Goal: Transaction & Acquisition: Book appointment/travel/reservation

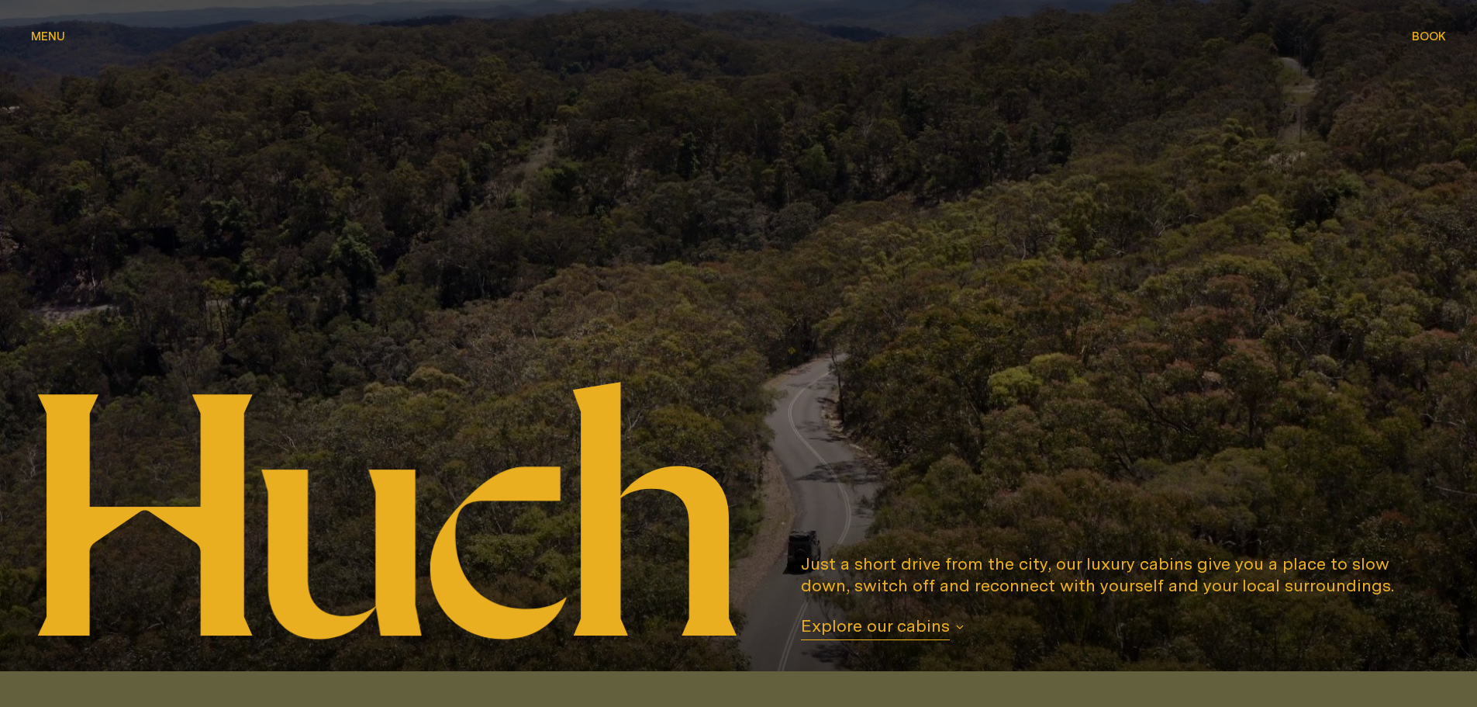
click at [1448, 32] on div at bounding box center [738, 335] width 1477 height 671
click at [1420, 34] on span "Book" at bounding box center [1429, 36] width 34 height 12
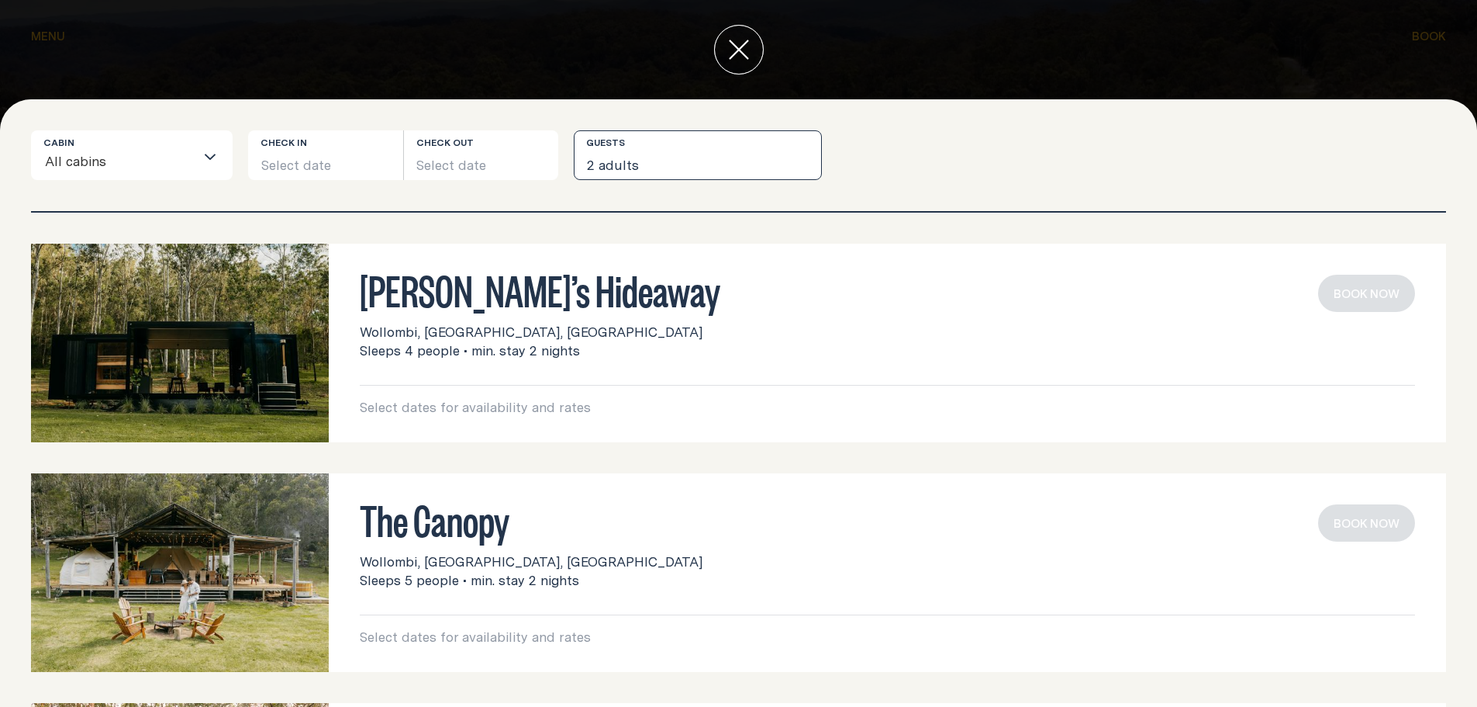
click at [647, 161] on button "2 adults" at bounding box center [698, 155] width 248 height 50
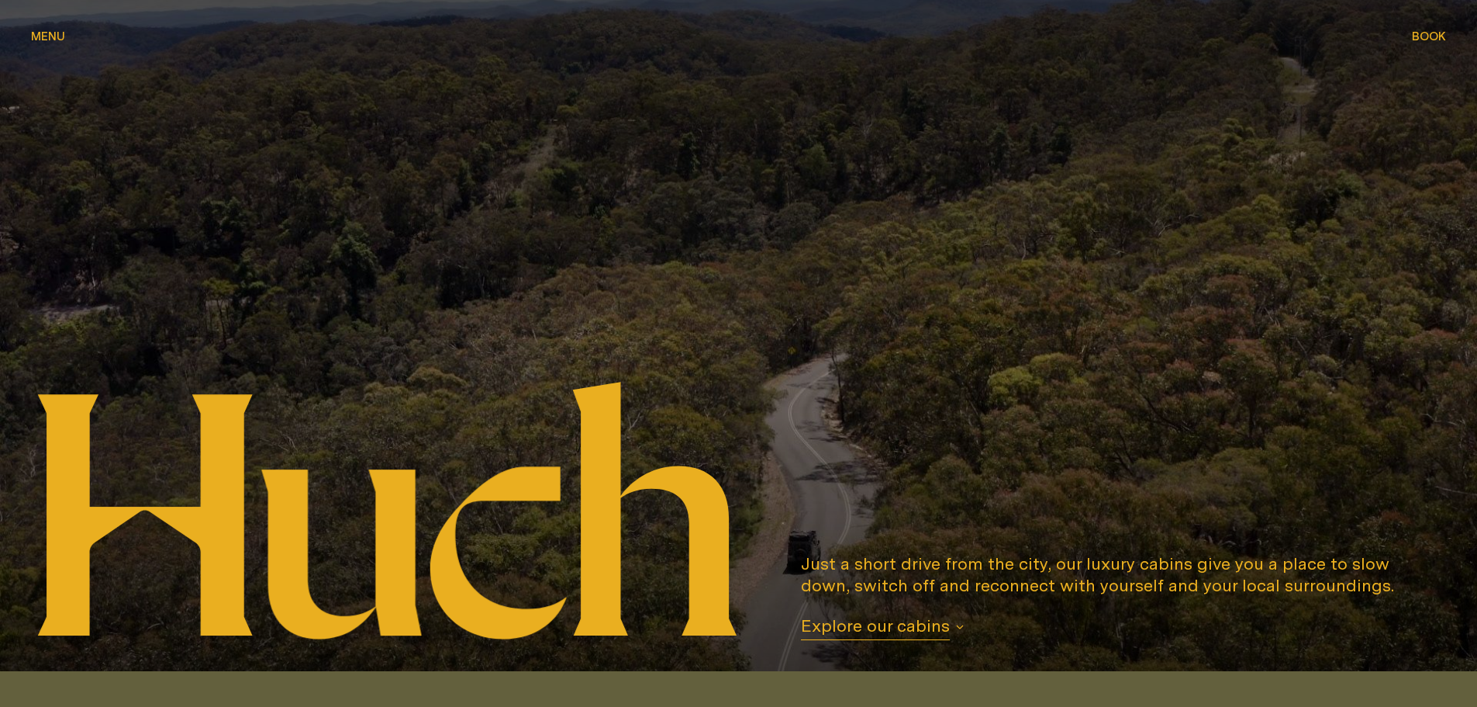
click at [58, 37] on span "Menu" at bounding box center [48, 36] width 34 height 12
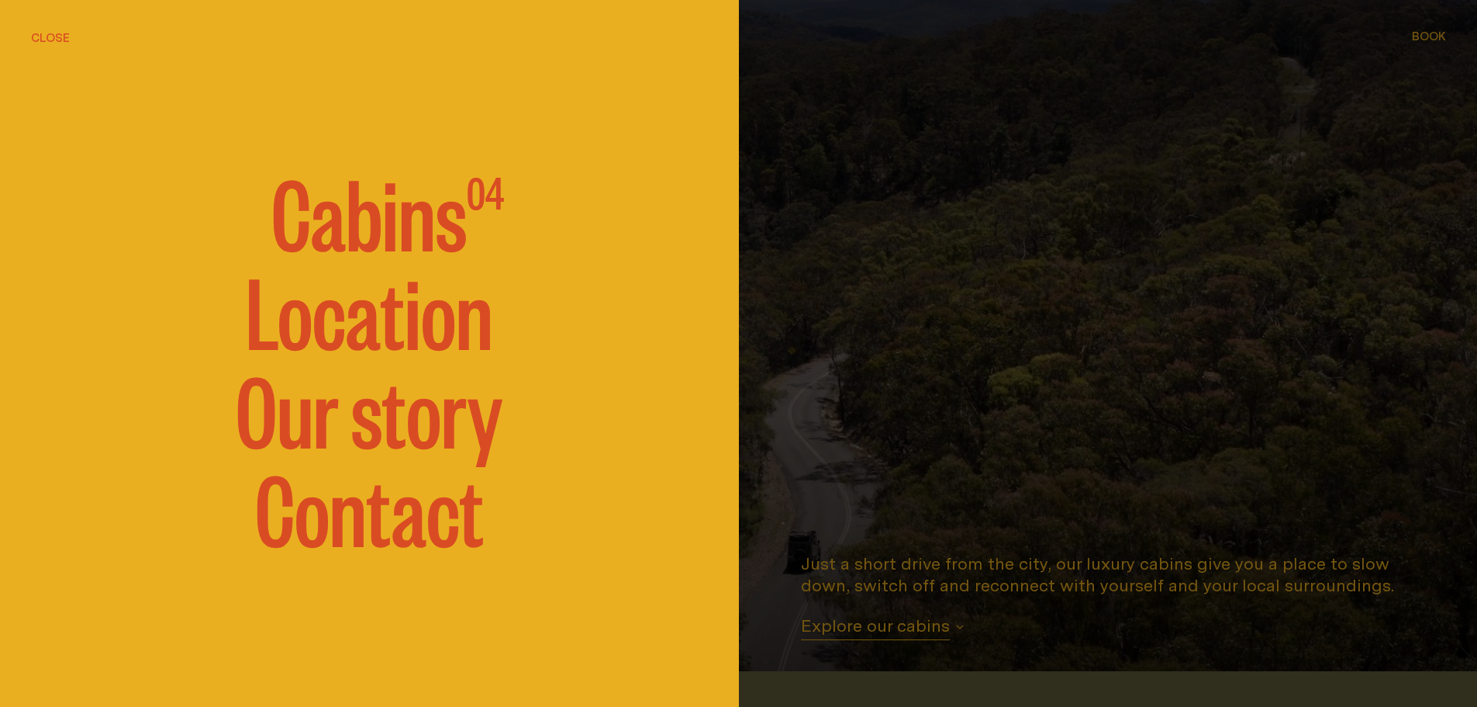
click at [371, 231] on span "Cabins" at bounding box center [368, 210] width 195 height 93
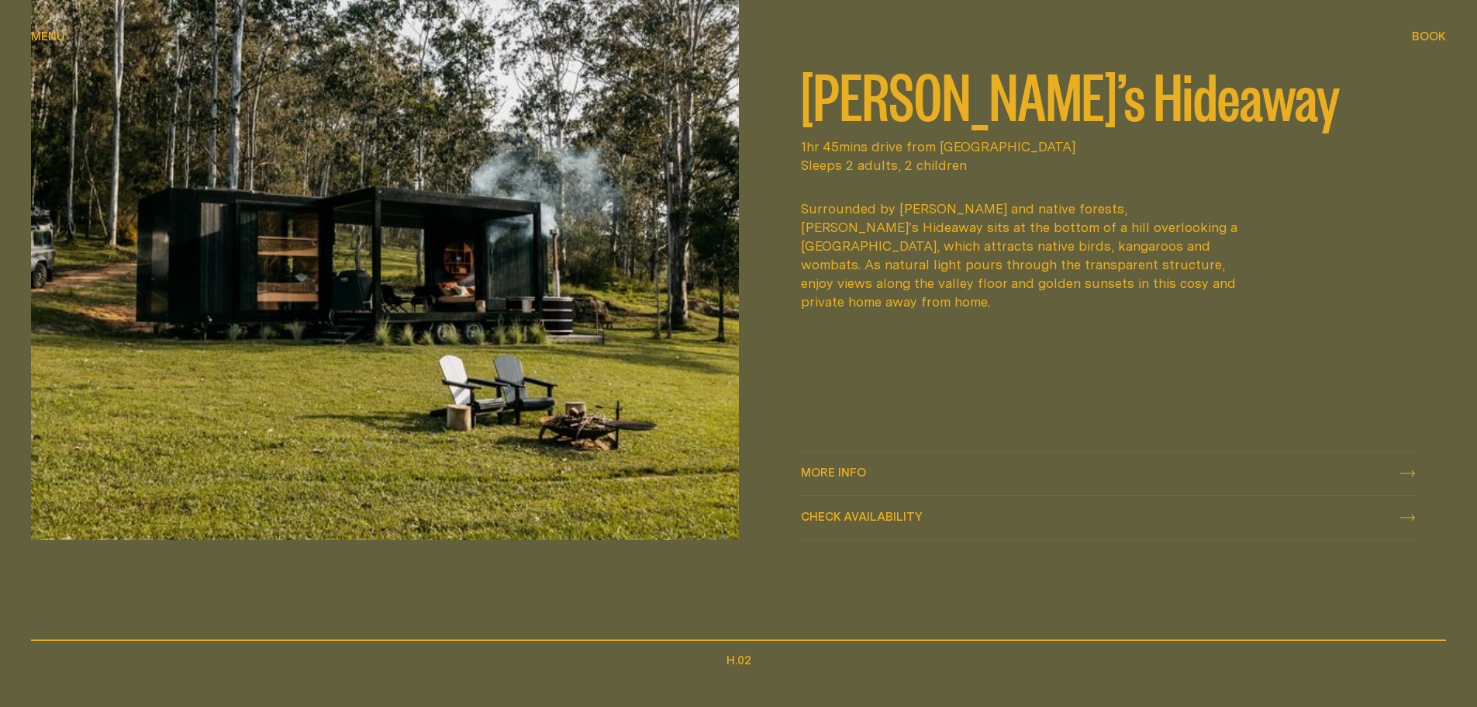
scroll to position [903, 0]
click at [868, 463] on div "More info More info" at bounding box center [1108, 471] width 615 height 19
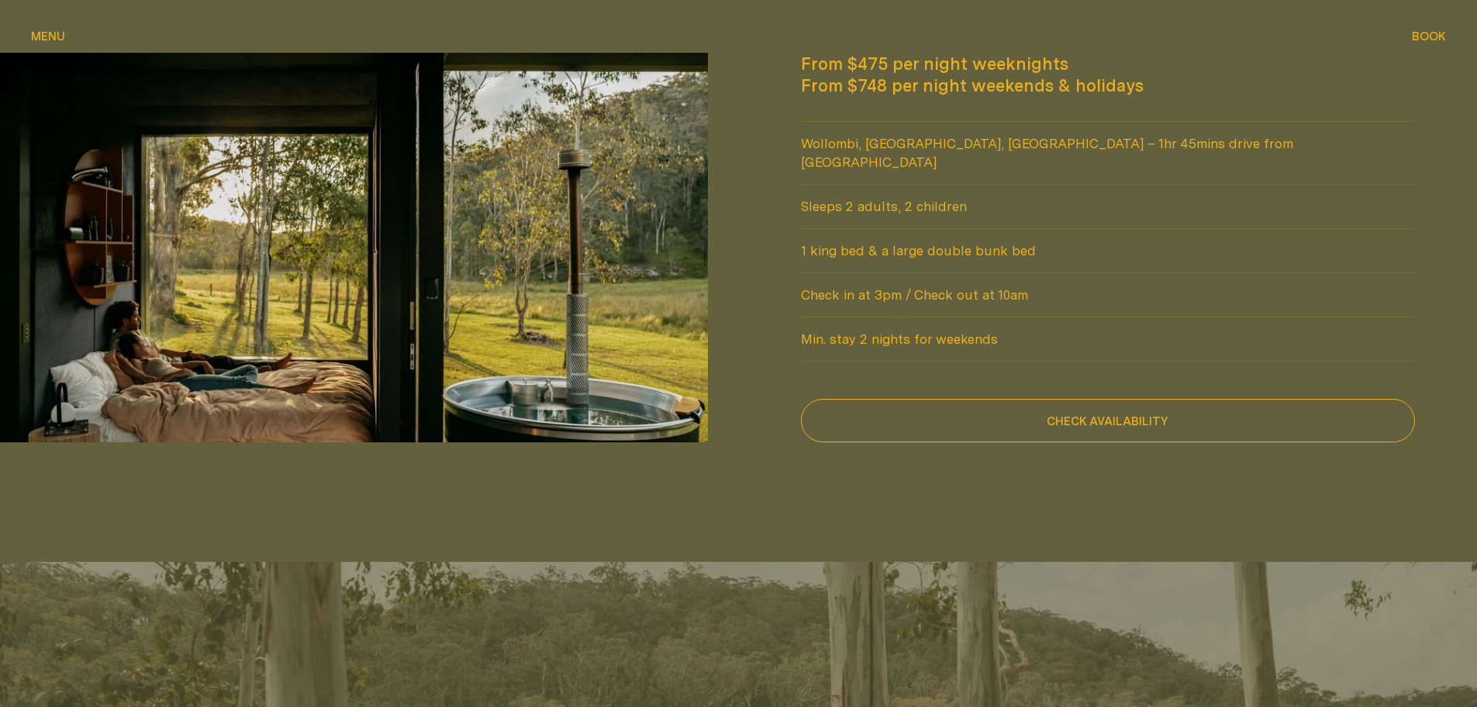
scroll to position [1629, 0]
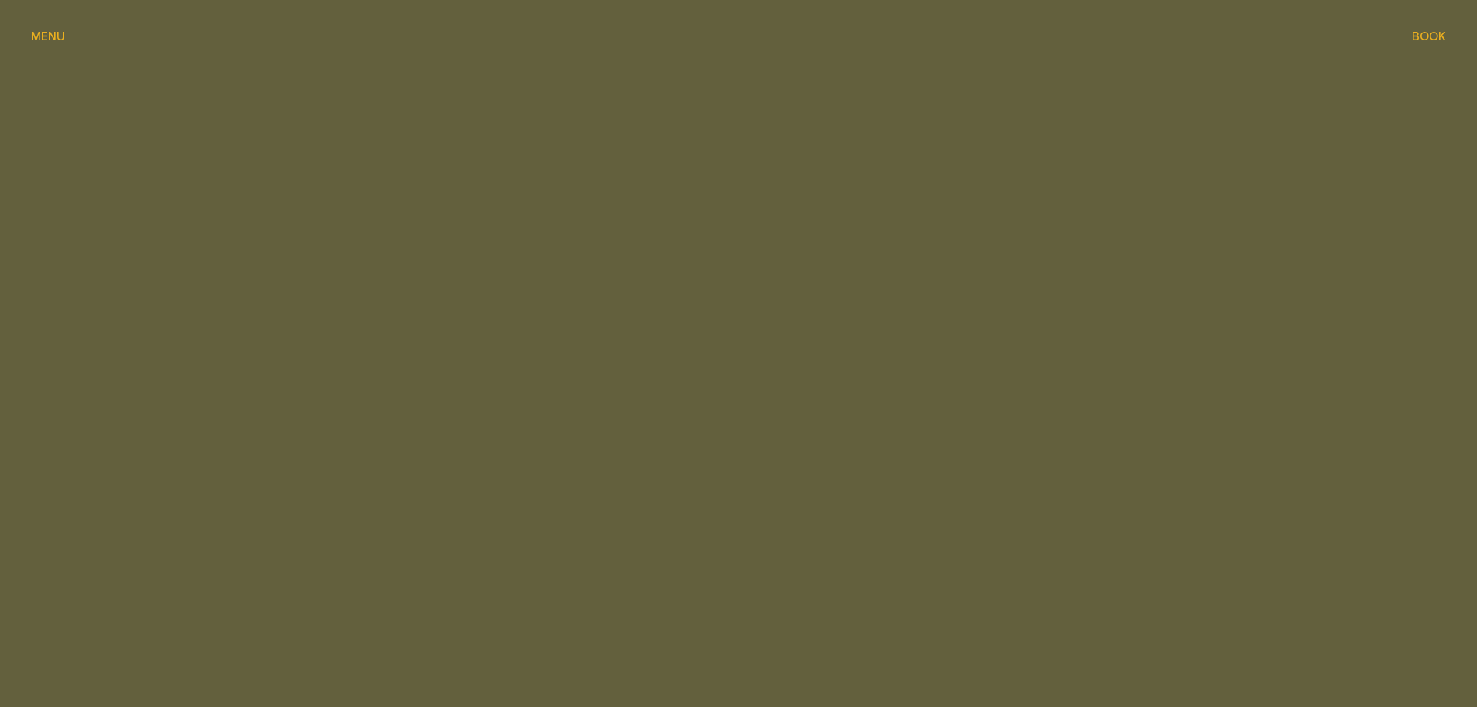
scroll to position [1214, 0]
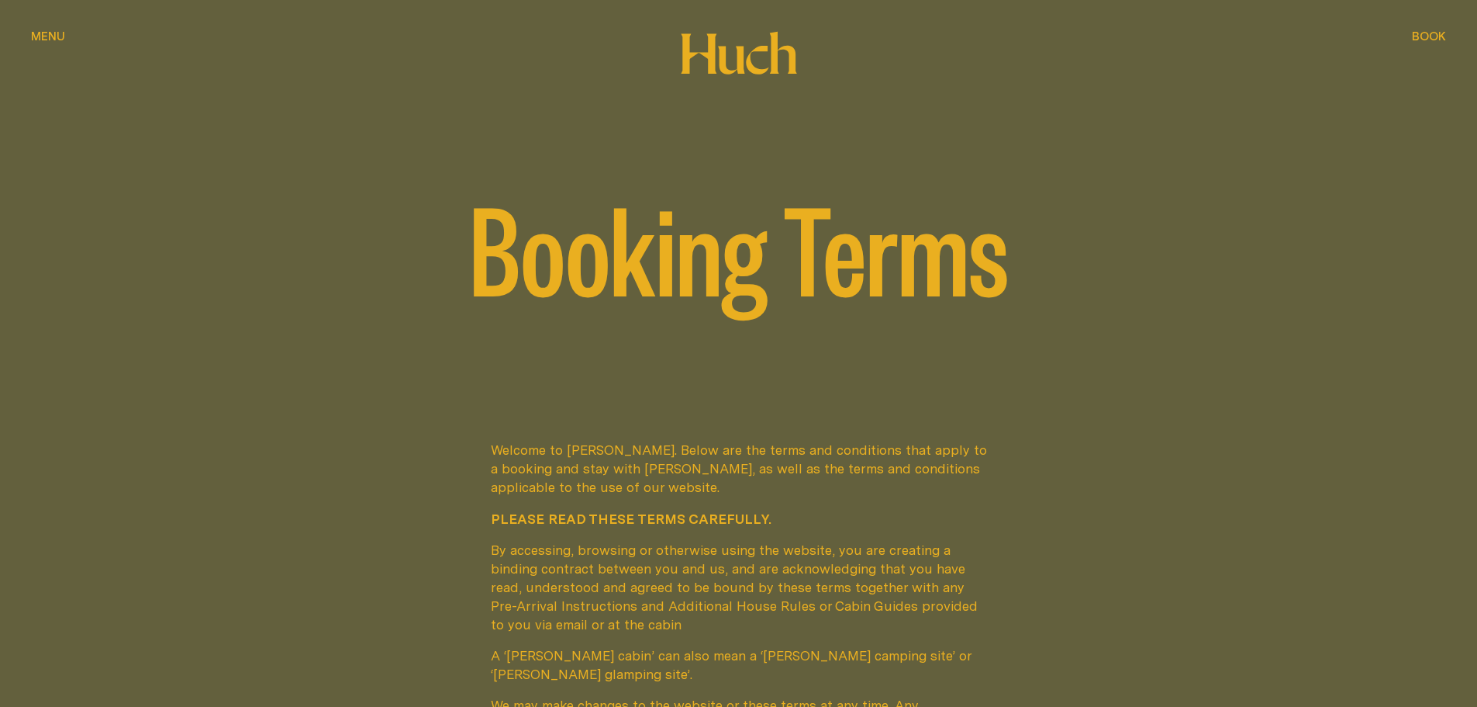
click at [41, 32] on span "Menu" at bounding box center [48, 36] width 34 height 12
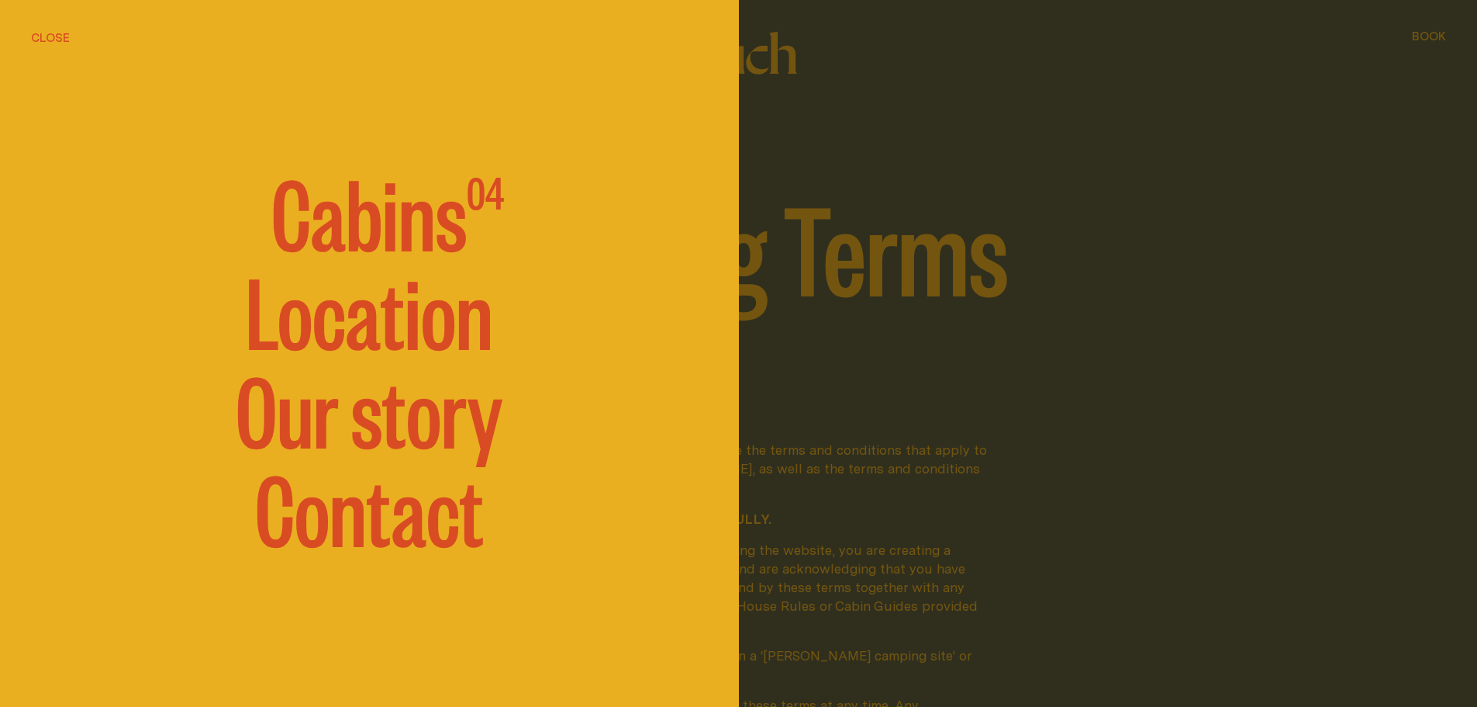
click at [423, 243] on span "Cabins" at bounding box center [368, 210] width 195 height 93
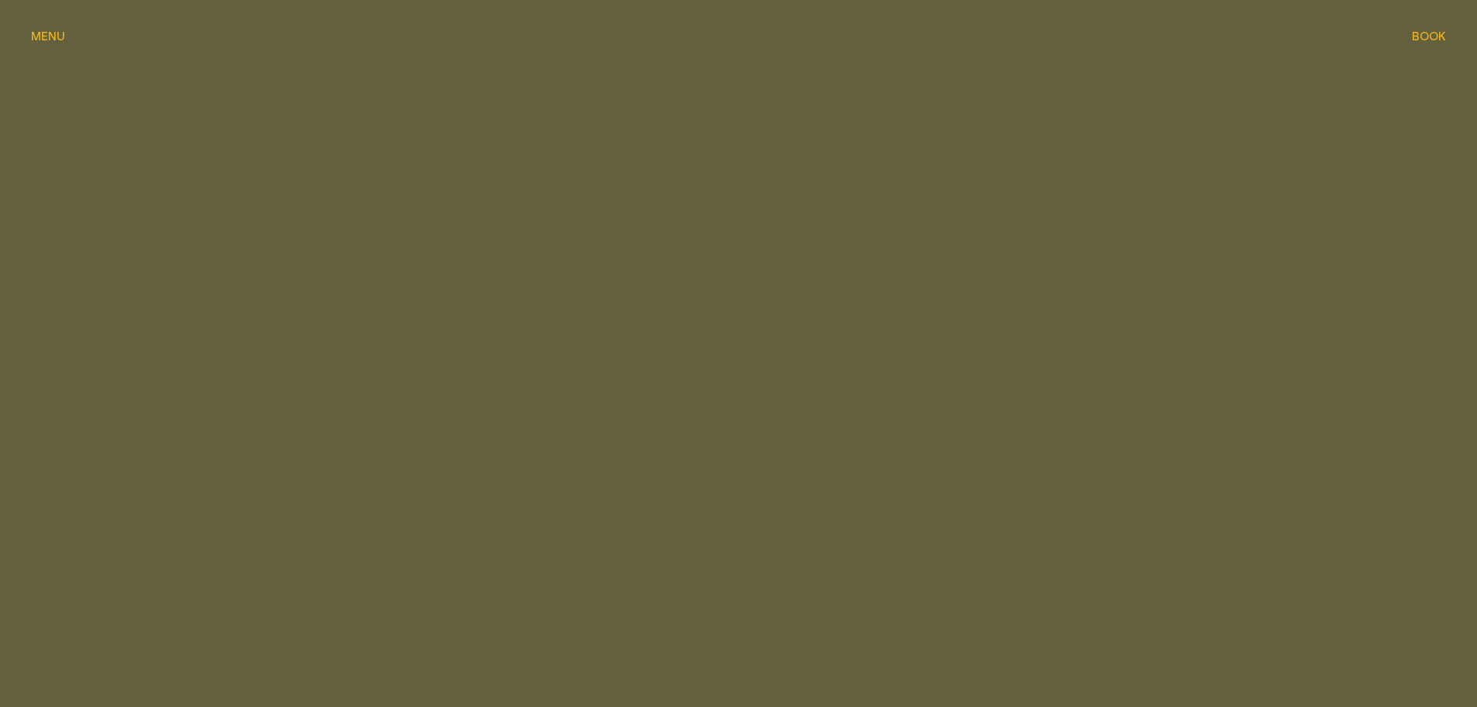
click at [50, 31] on span "Menu" at bounding box center [48, 36] width 34 height 12
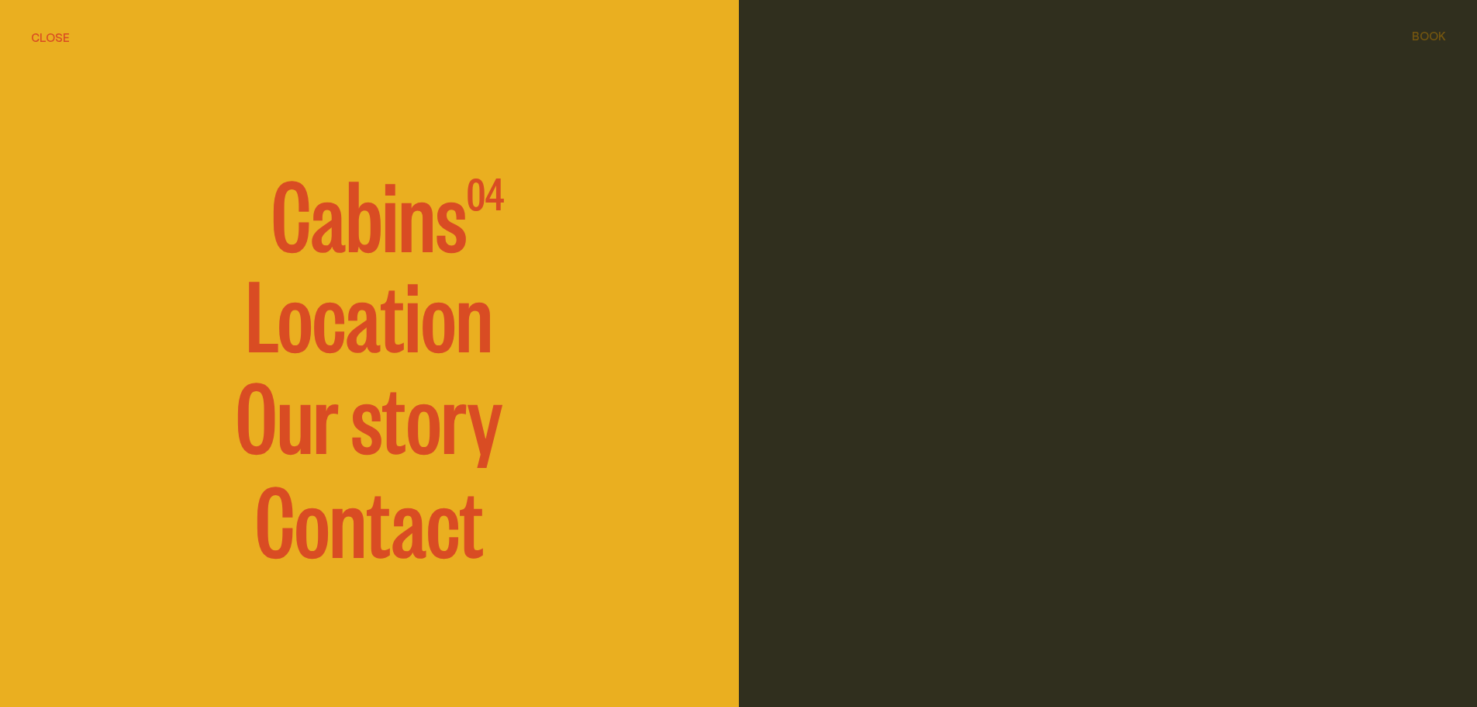
click at [50, 42] on button "Close" at bounding box center [50, 37] width 39 height 19
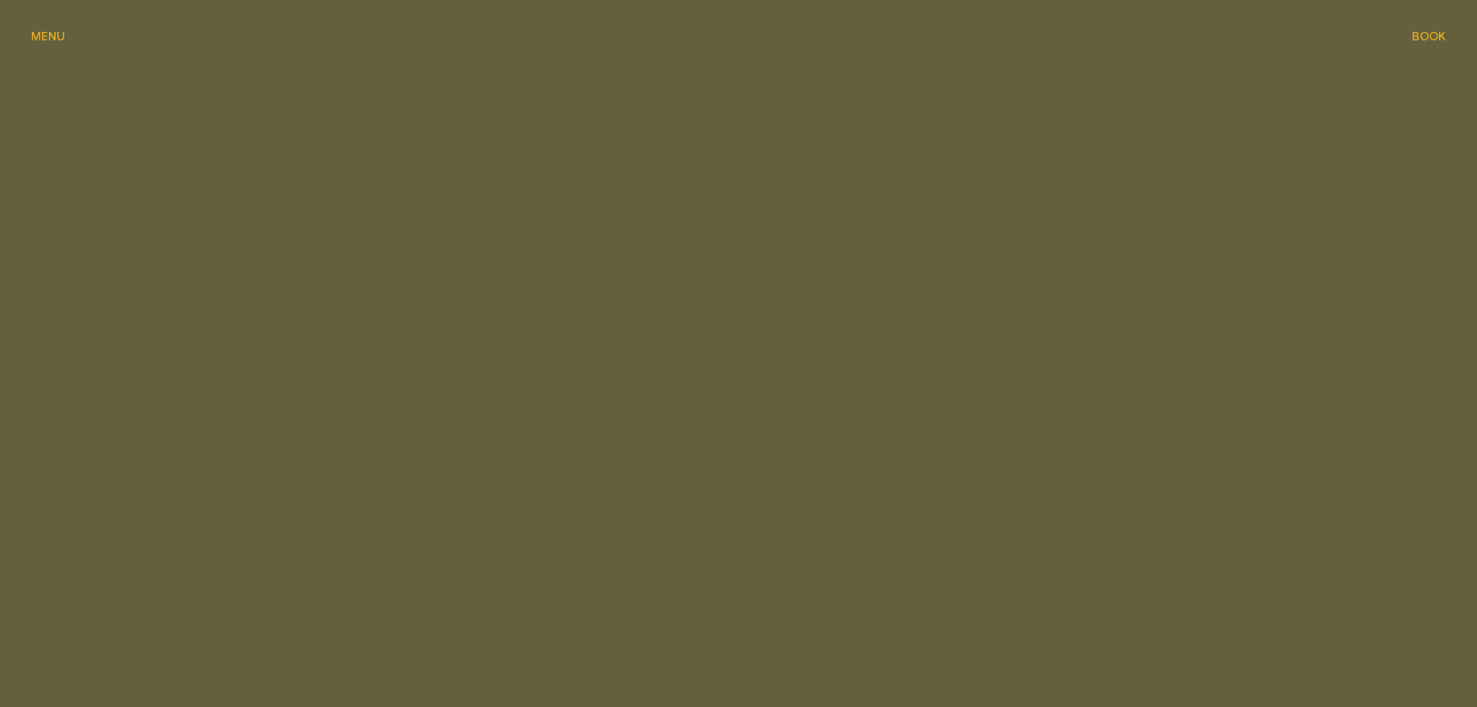
click at [1432, 33] on div "Book Book" at bounding box center [1429, 36] width 34 height 12
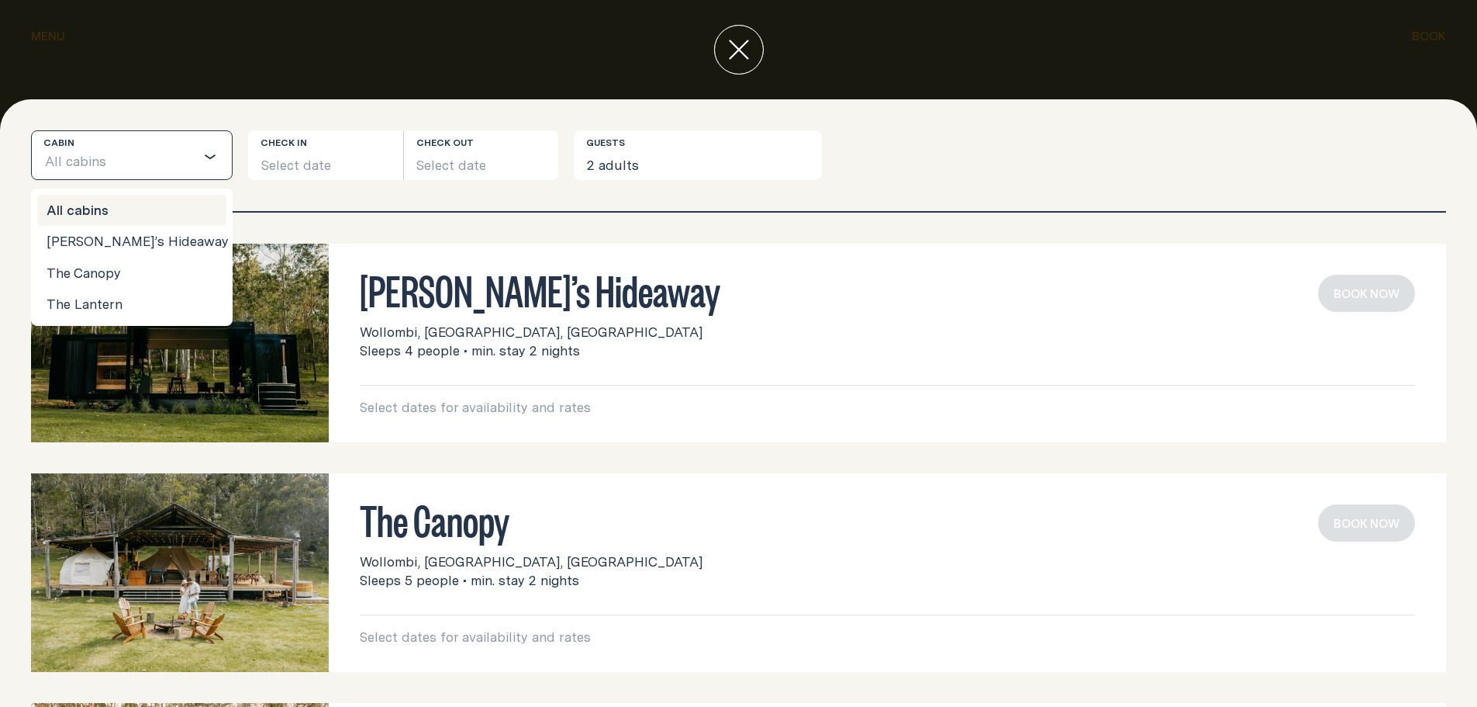
click at [112, 162] on input "Search for option" at bounding box center [151, 163] width 88 height 33
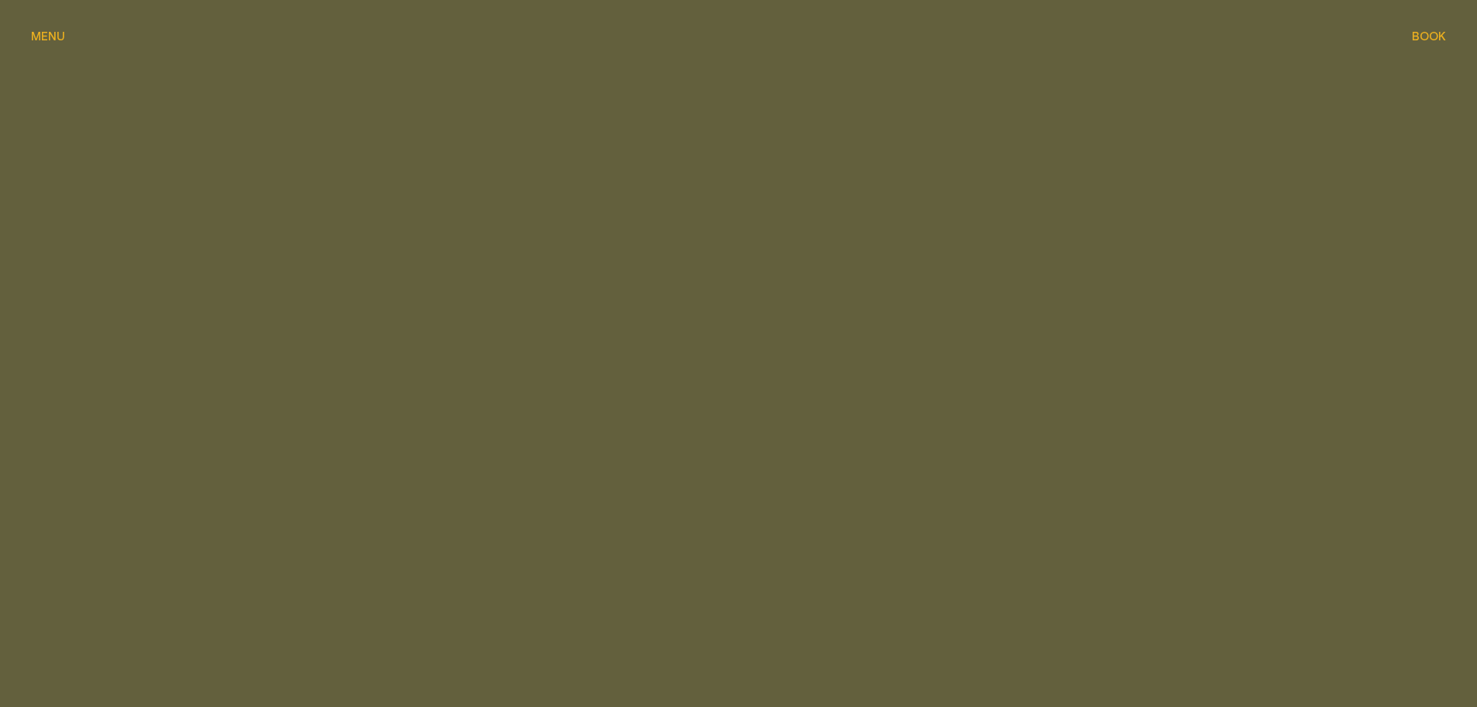
click at [1436, 32] on div "Book Book" at bounding box center [1429, 36] width 34 height 12
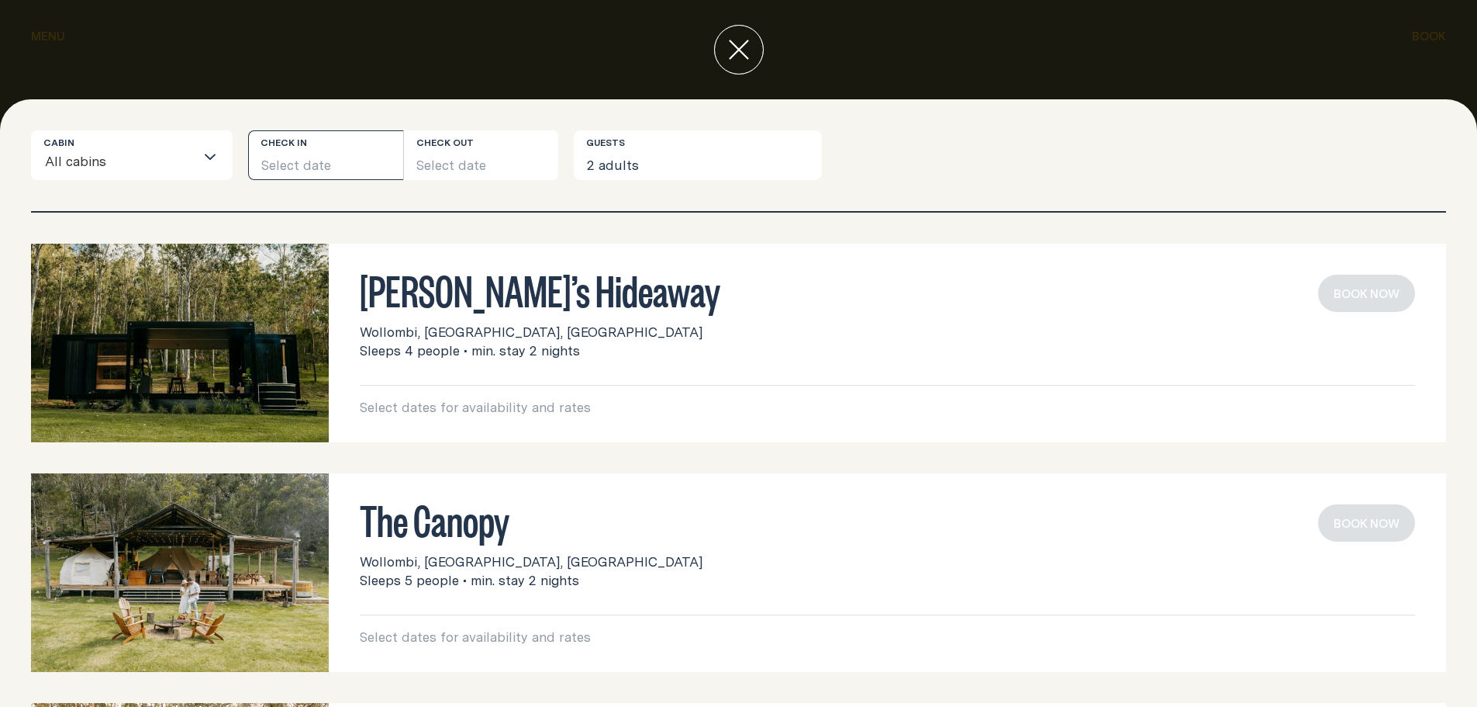
click at [302, 161] on button "Select date" at bounding box center [325, 155] width 155 height 50
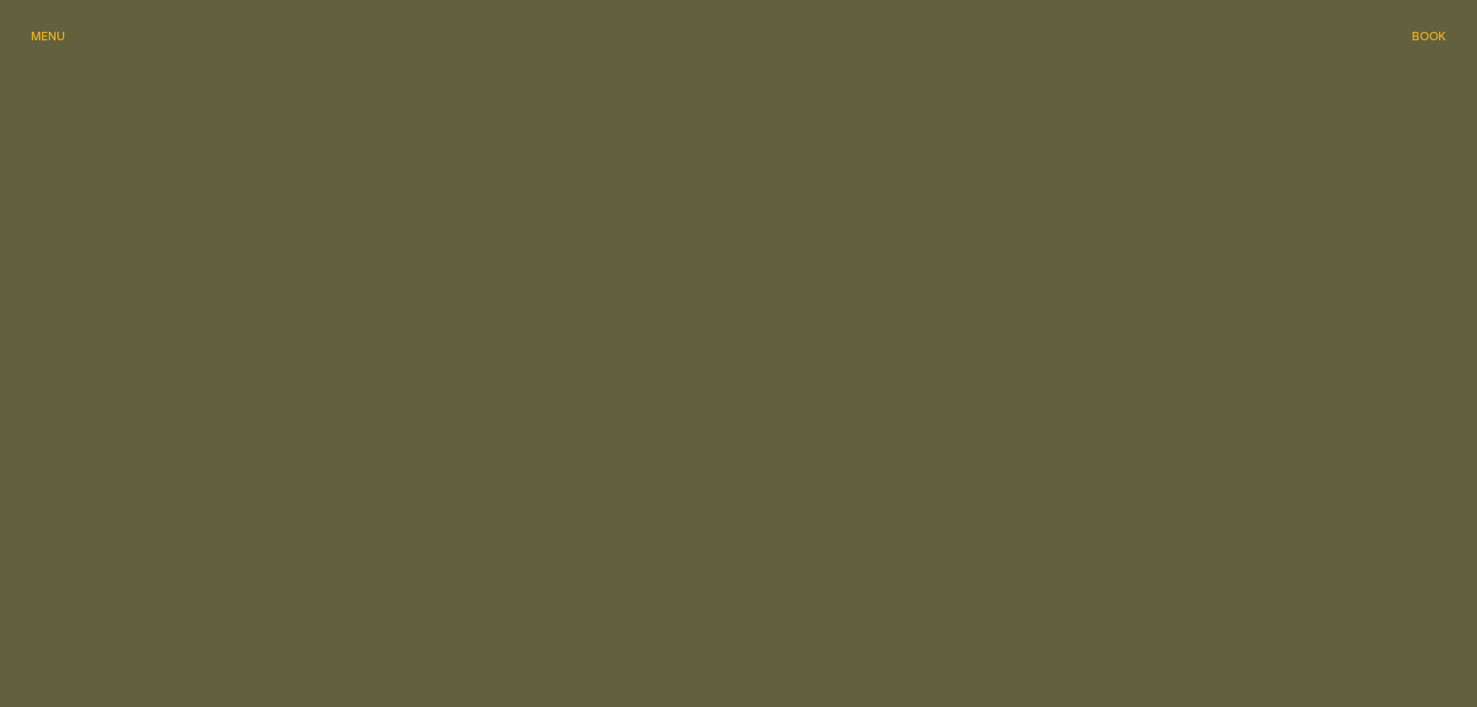
click at [1425, 36] on span "Book" at bounding box center [1429, 36] width 34 height 12
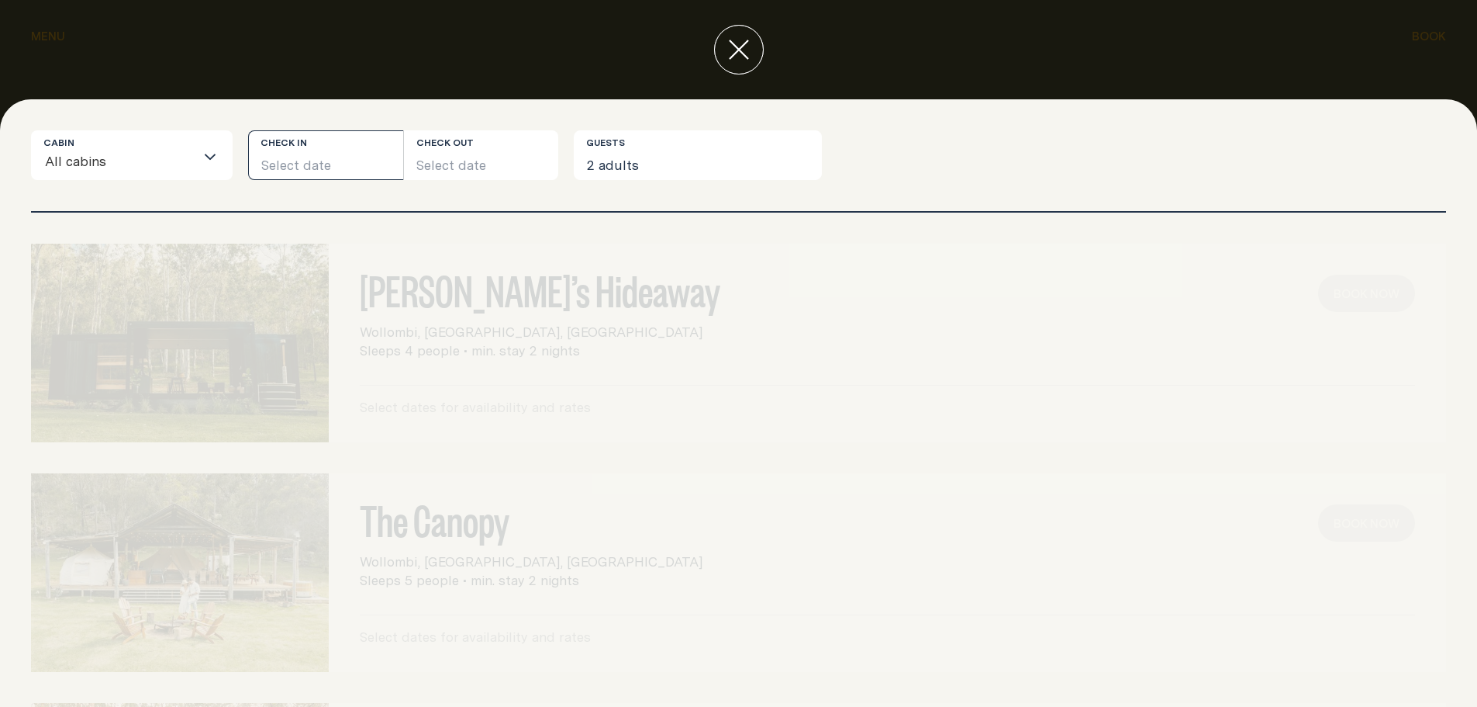
click at [342, 154] on button "Select date" at bounding box center [325, 155] width 155 height 50
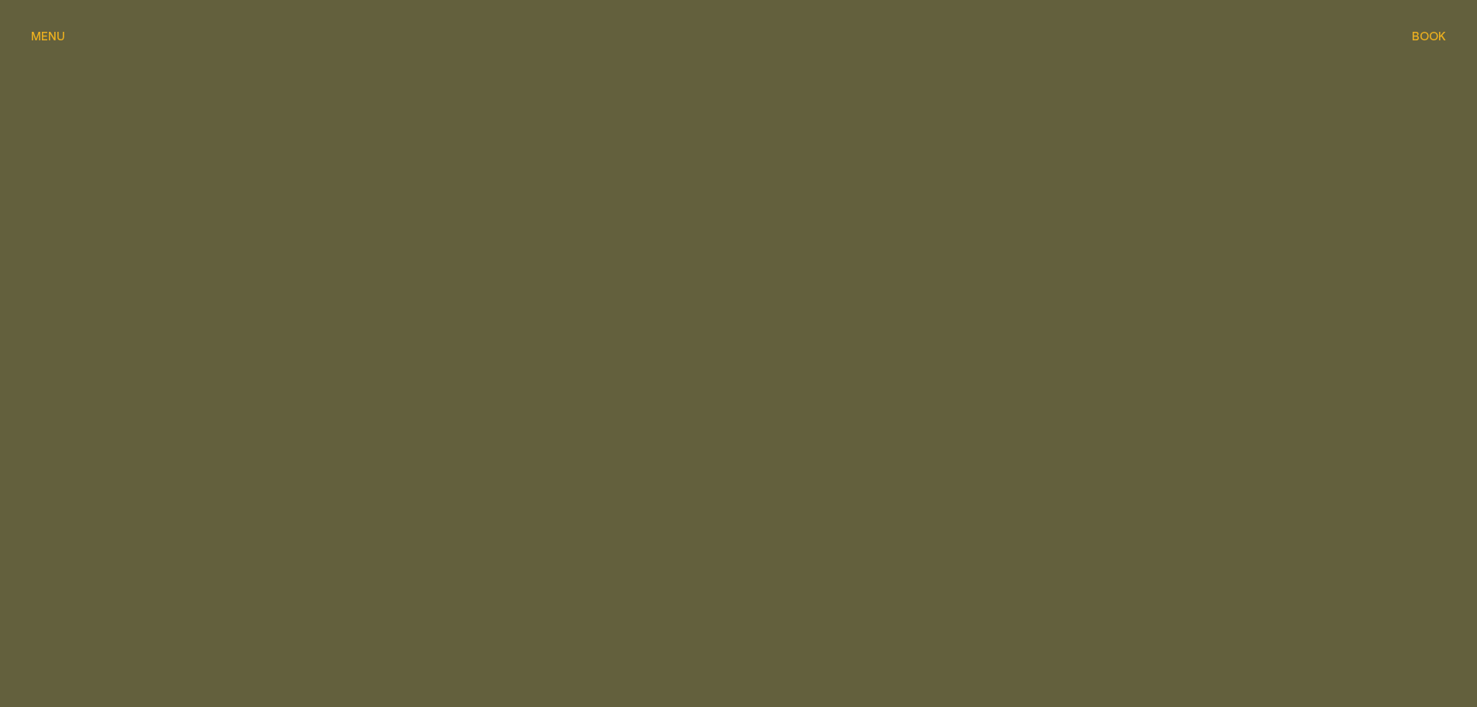
scroll to position [310, 0]
